Goal: Task Accomplishment & Management: Manage account settings

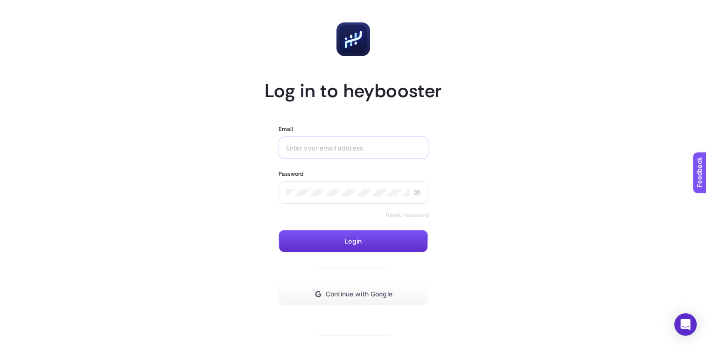
click at [302, 139] on div at bounding box center [354, 147] width 150 height 22
type input "[EMAIL_ADDRESS][DOMAIN_NAME]"
click at [377, 230] on button "Login" at bounding box center [353, 241] width 149 height 22
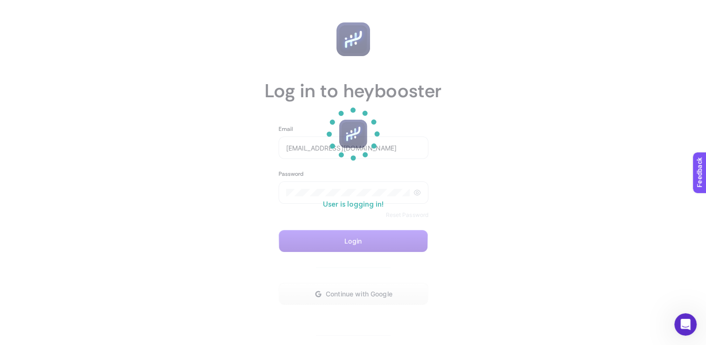
click at [373, 231] on p "User is logging in!" at bounding box center [353, 204] width 117 height 67
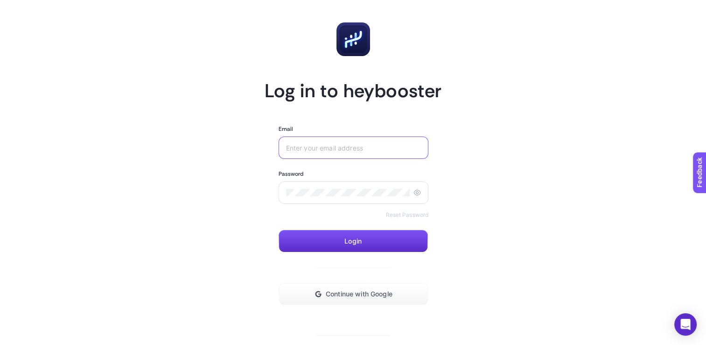
click at [324, 148] on input "Email" at bounding box center [353, 147] width 135 height 7
type input "gamdemir"
